Goal: Obtain resource: Download file/media

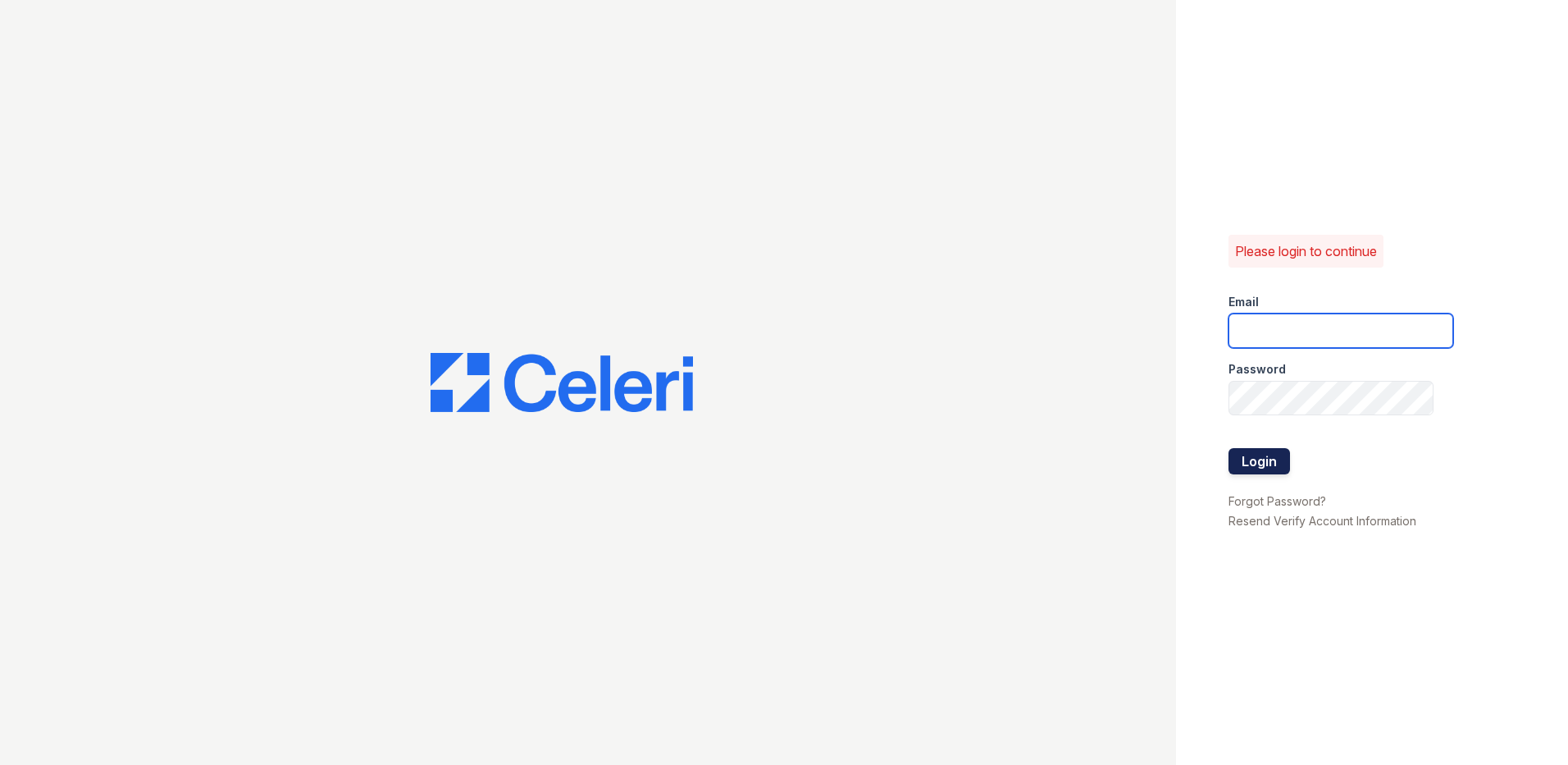
type input "alturasandrews@trinity-pm.com"
click at [1267, 462] on button "Login" at bounding box center [1259, 461] width 61 height 26
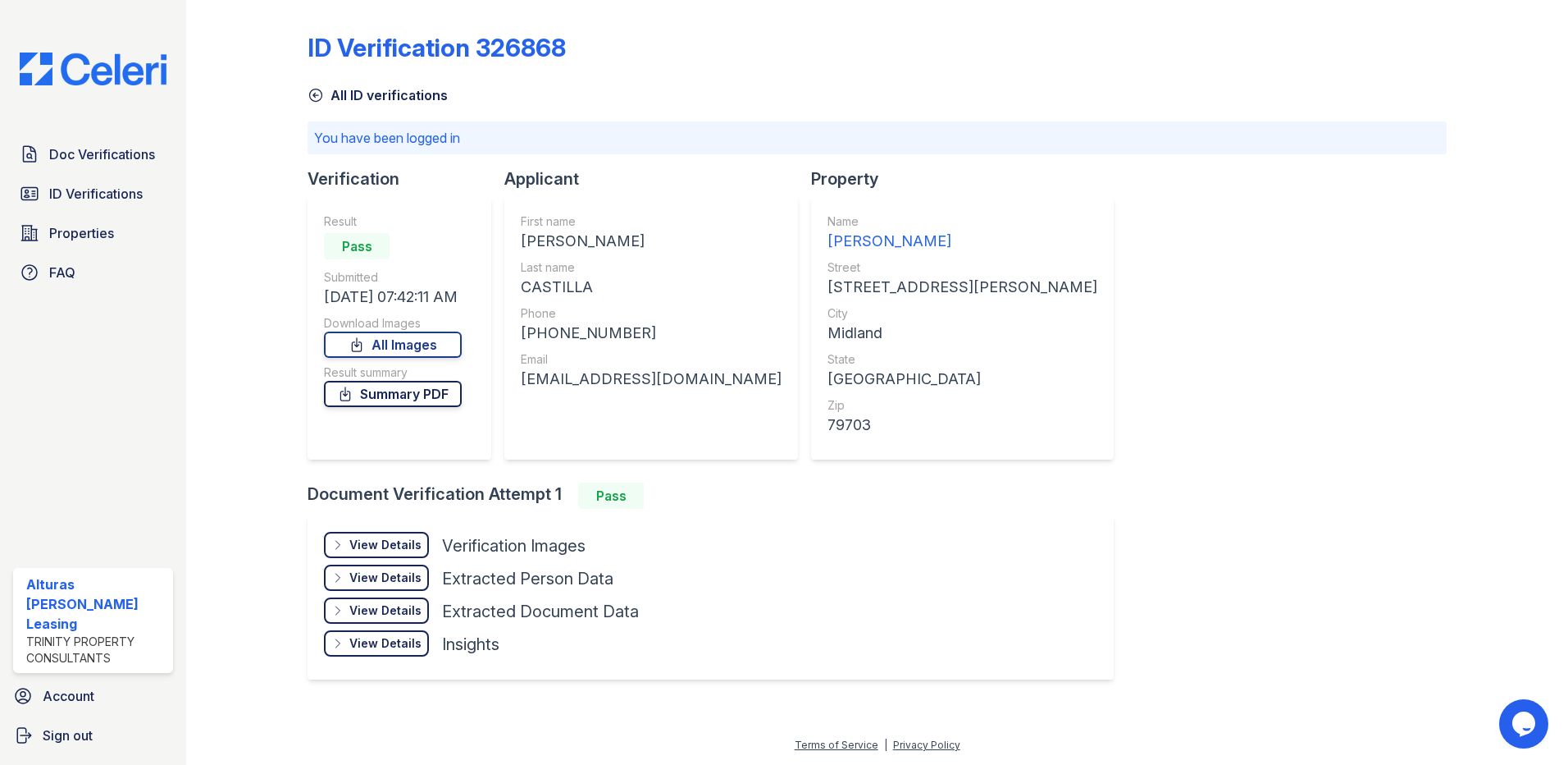
click at [441, 399] on link "Summary PDF" at bounding box center [393, 394] width 138 height 26
